Goal: Transaction & Acquisition: Obtain resource

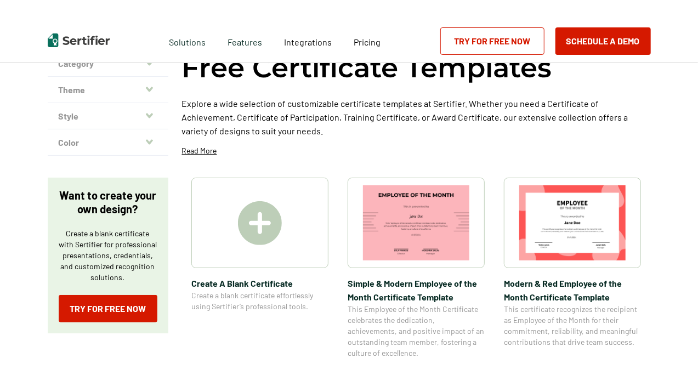
scroll to position [73, 0]
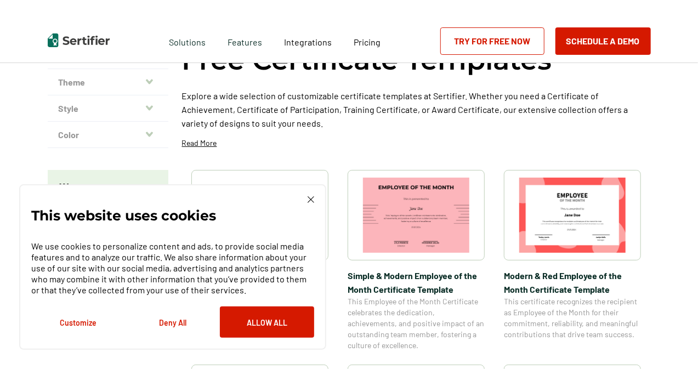
click at [269, 224] on div "This website uses cookies We use cookies to personalize content and ads, to pro…" at bounding box center [172, 267] width 283 height 142
click at [167, 325] on button "Deny All" at bounding box center [173, 322] width 94 height 31
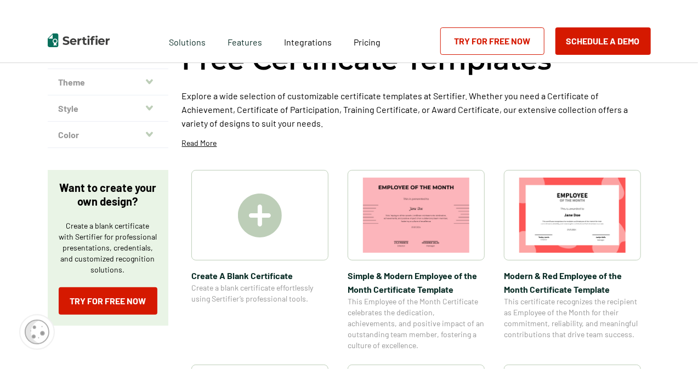
click at [255, 235] on img at bounding box center [260, 216] width 44 height 44
